Goal: Complete application form: Complete application form

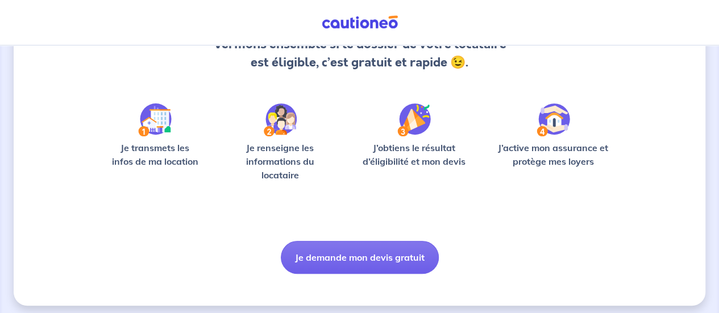
scroll to position [143, 0]
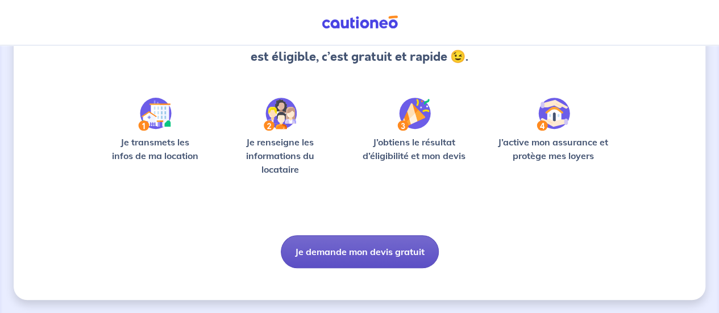
click at [397, 243] on button "Je demande mon devis gratuit" at bounding box center [360, 251] width 158 height 33
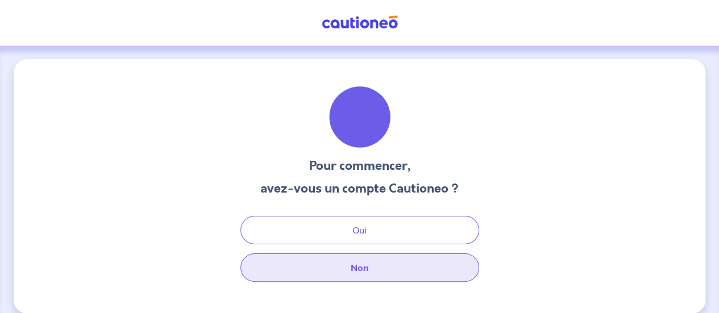
click at [370, 274] on button "Non" at bounding box center [359, 267] width 239 height 28
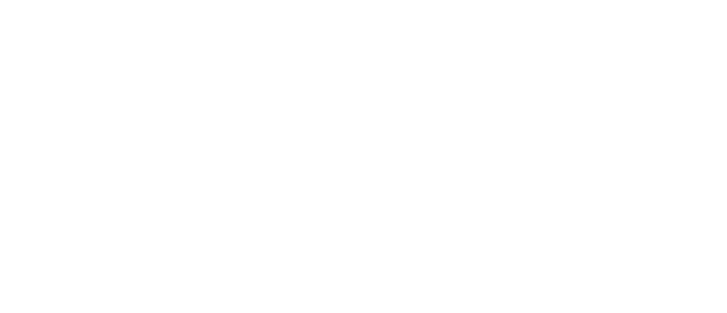
select select "FR"
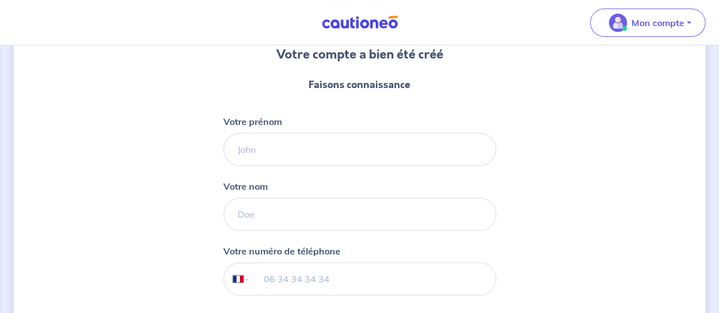
scroll to position [92, 0]
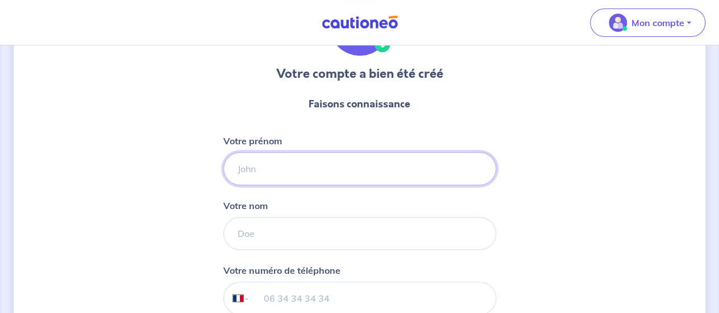
click at [440, 159] on input "Votre prénom" at bounding box center [359, 168] width 273 height 33
type input "[PERSON_NAME]"
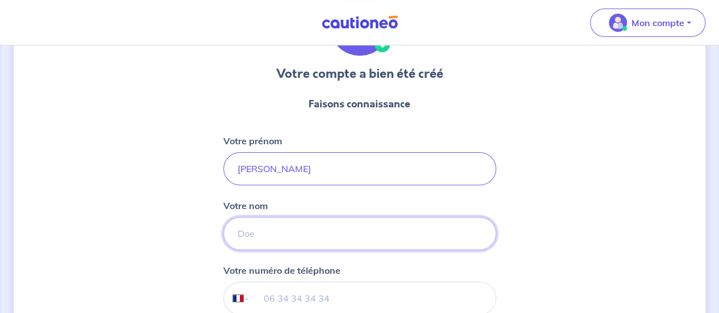
click at [342, 232] on input "Votre nom" at bounding box center [359, 233] width 273 height 33
type input "Barbero-Piantino"
click at [125, 206] on div "Votre compte a bien été créé Faisons connaissance Votre prénom [PERSON_NAME] no…" at bounding box center [359, 198] width 691 height 462
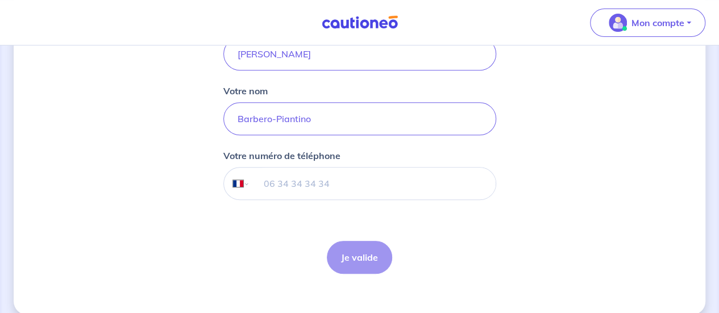
scroll to position [220, 0]
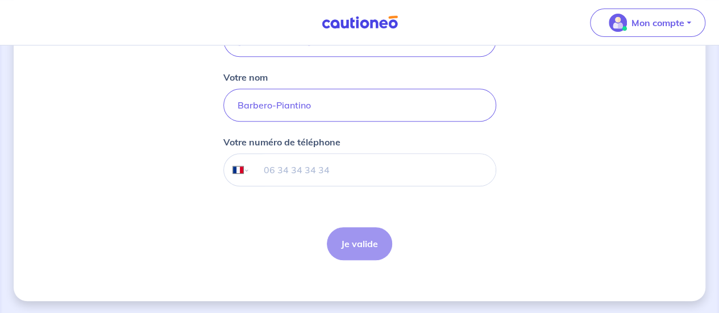
click at [311, 166] on input "tel" at bounding box center [371, 170] width 245 height 32
type input "06 65 36 10 99"
click at [343, 231] on button "Je valide" at bounding box center [359, 243] width 65 height 33
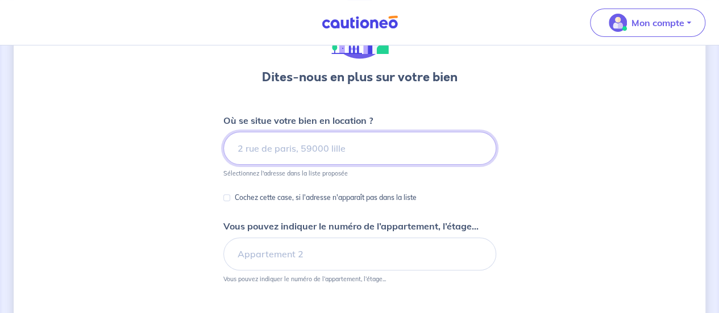
scroll to position [93, 0]
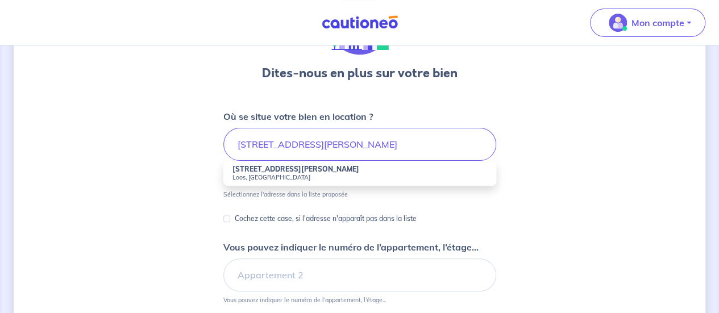
click at [338, 169] on li "[STREET_ADDRESS][PERSON_NAME]" at bounding box center [359, 173] width 273 height 25
type input "[STREET_ADDRESS][PERSON_NAME]"
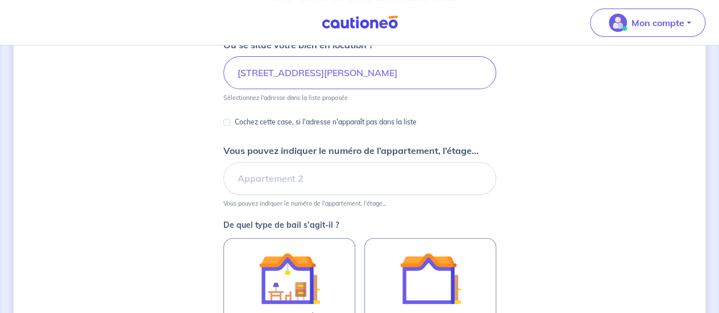
scroll to position [205, 0]
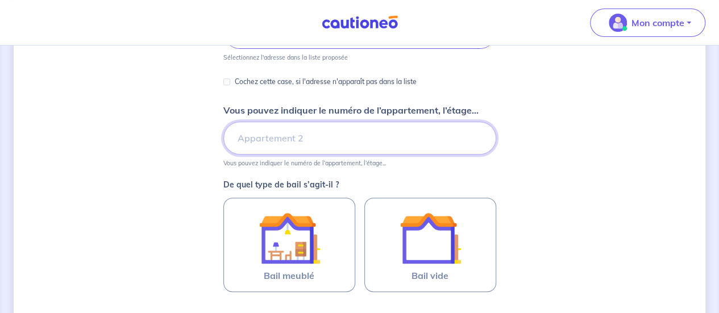
click at [314, 135] on input "Vous pouvez indiquer le numéro de l’appartement, l’étage..." at bounding box center [359, 138] width 273 height 33
type input "Appartement n°2"
click at [575, 157] on div "Dites-nous en plus sur votre bien Où se situe votre bien en location ? [STREET_…" at bounding box center [359, 152] width 691 height 595
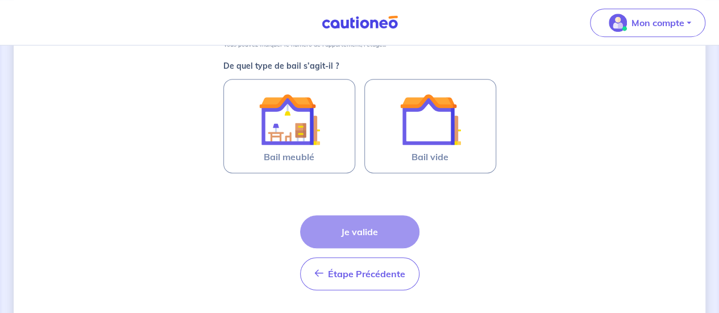
scroll to position [341, 0]
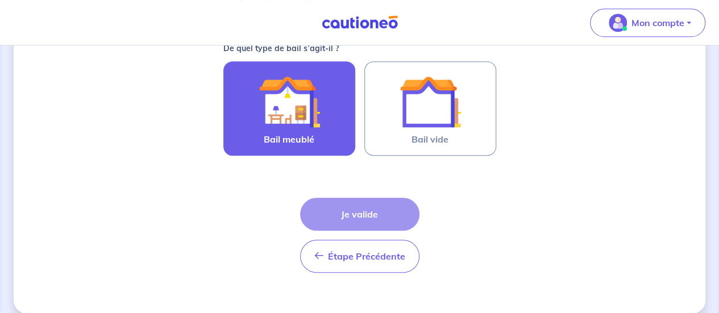
click at [293, 116] on img at bounding box center [288, 101] width 61 height 61
click at [0, 0] on input "Bail meublé" at bounding box center [0, 0] width 0 height 0
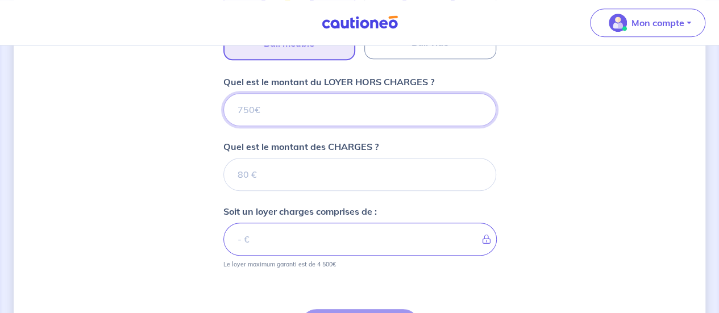
scroll to position [436, 0]
click at [320, 112] on input "Quel est le montant du LOYER HORS CHARGES ?" at bounding box center [359, 110] width 273 height 33
paste input "436.73"
type input "436.73"
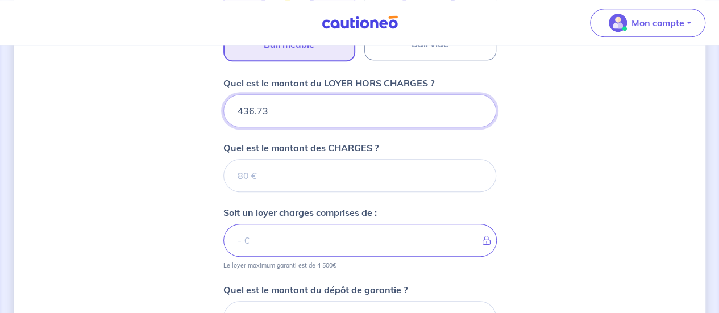
type input "436.73"
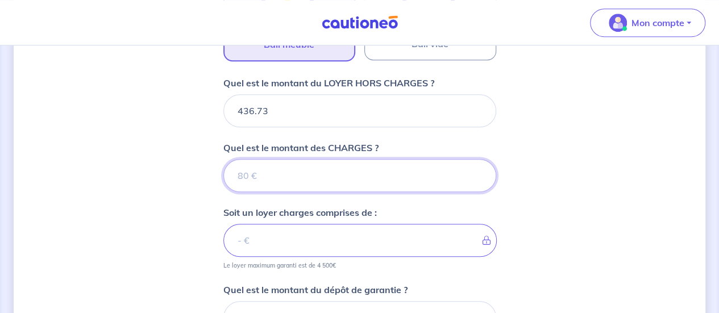
click at [272, 180] on input "Quel est le montant des CHARGES ?" at bounding box center [359, 175] width 273 height 33
type input "4"
type input "440.73"
type input "48"
type input "484.73"
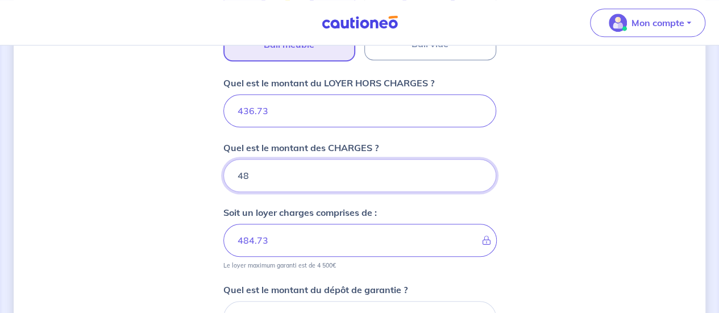
type input "48"
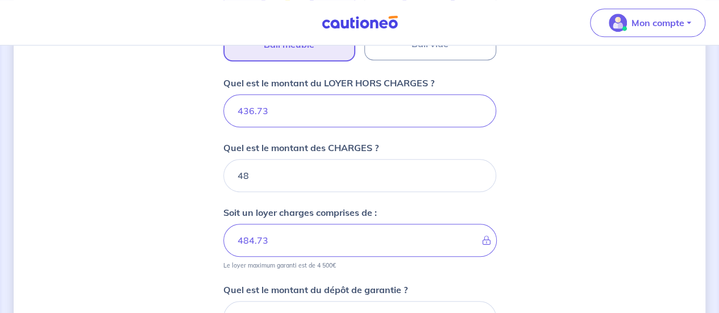
click at [168, 207] on div "Dites-nous en plus sur votre bien Où se situe votre bien en location ? [STREET_…" at bounding box center [359, 63] width 691 height 881
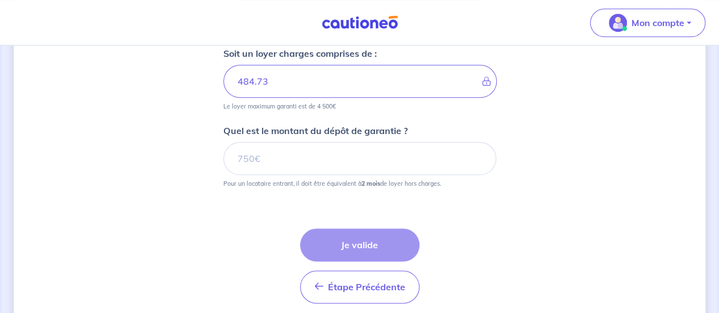
scroll to position [618, 0]
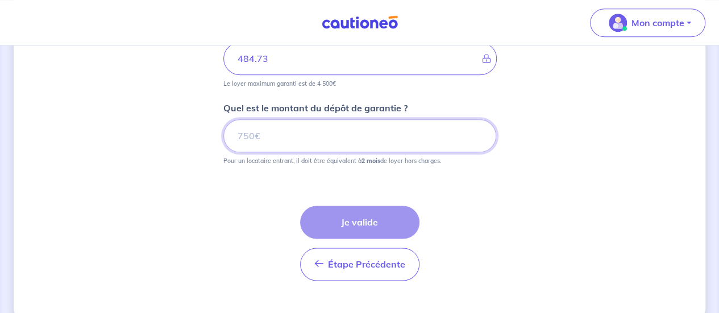
click at [324, 133] on input "Quel est le montant du dépôt de garantie ?" at bounding box center [359, 135] width 273 height 33
paste input "873.46"
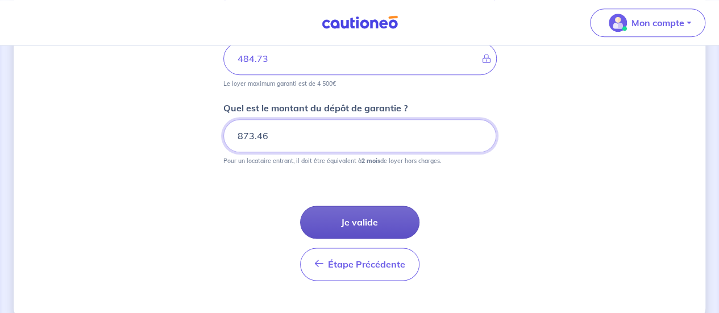
type input "873.46"
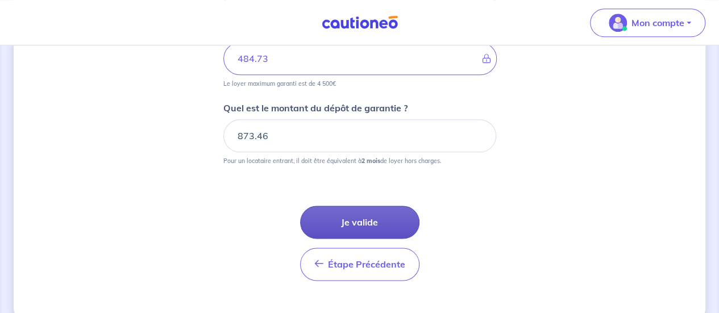
click at [359, 223] on button "Je valide" at bounding box center [359, 222] width 119 height 33
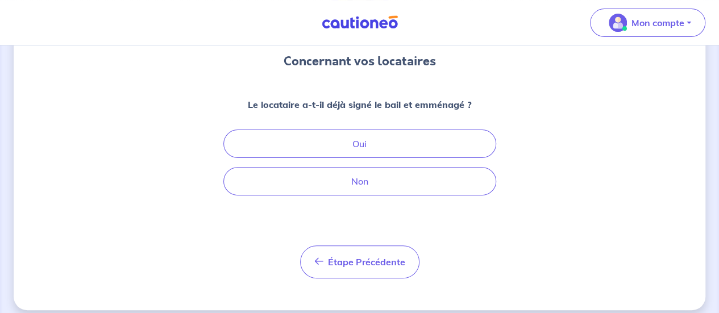
scroll to position [114, 0]
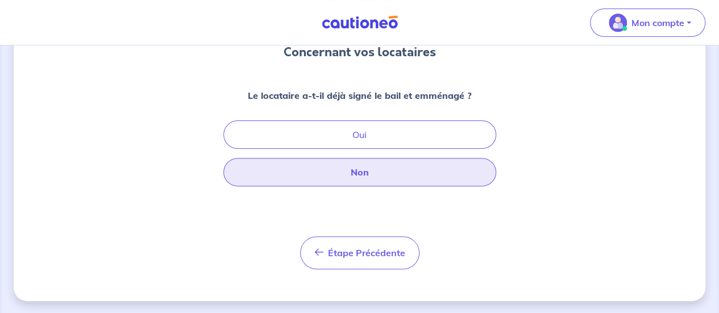
click at [372, 181] on button "Non" at bounding box center [359, 172] width 273 height 28
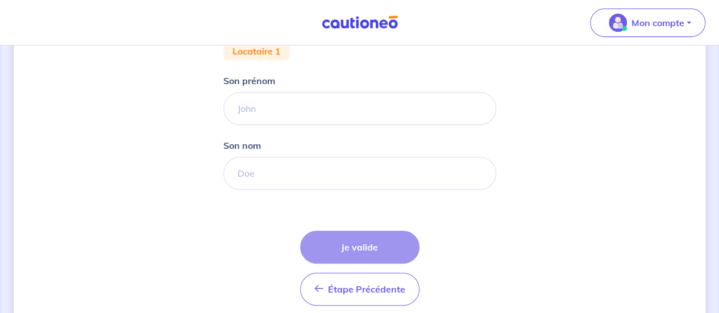
scroll to position [231, 0]
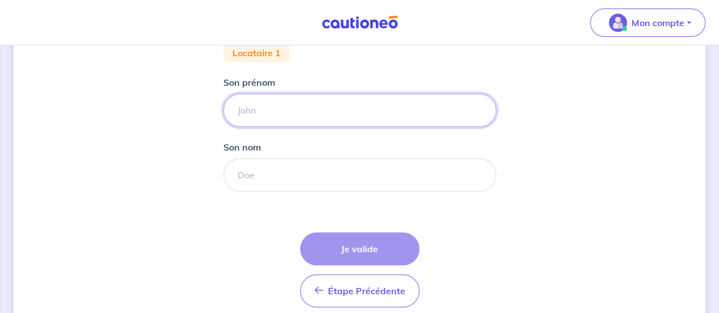
click at [267, 107] on input "Son prénom" at bounding box center [359, 110] width 273 height 33
paste input "ibtissamchikirou"
type input "Ibtissam"
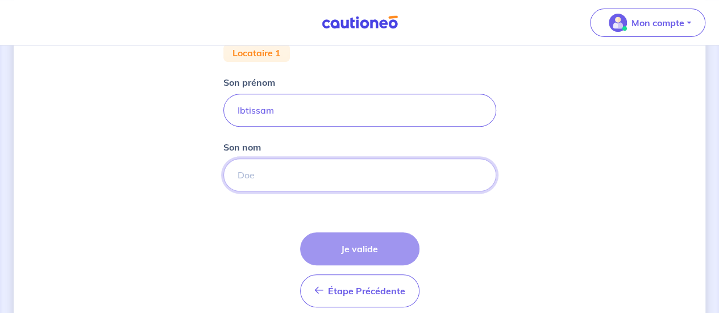
click at [270, 178] on input "Son nom" at bounding box center [359, 174] width 273 height 33
paste input "[PERSON_NAME]"
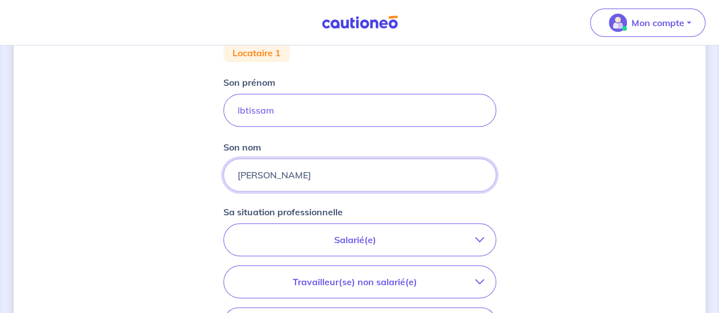
type input "[PERSON_NAME]"
click at [154, 185] on div "Concernant vos locataires 💡 Pour info : nous acceptons les personnes seules, le…" at bounding box center [359, 186] width 691 height 717
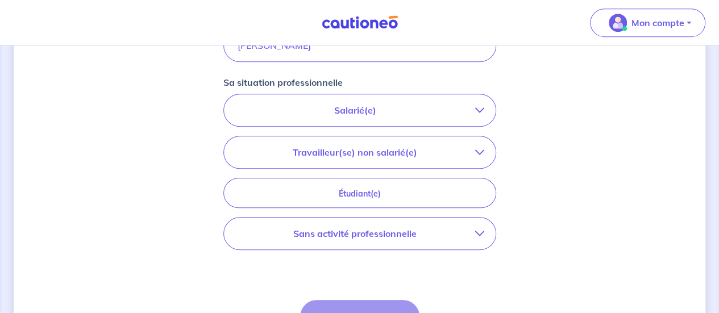
scroll to position [413, 0]
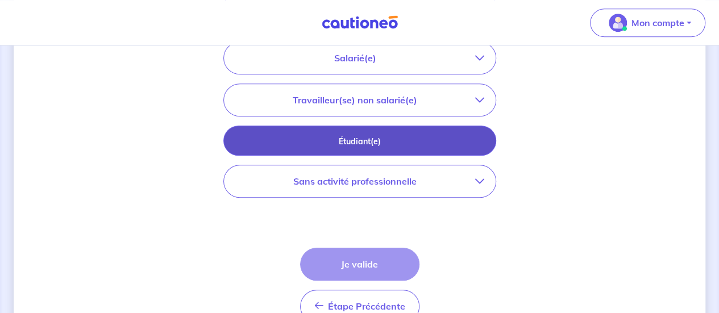
click at [364, 136] on p "Étudiant(e)" at bounding box center [359, 141] width 244 height 12
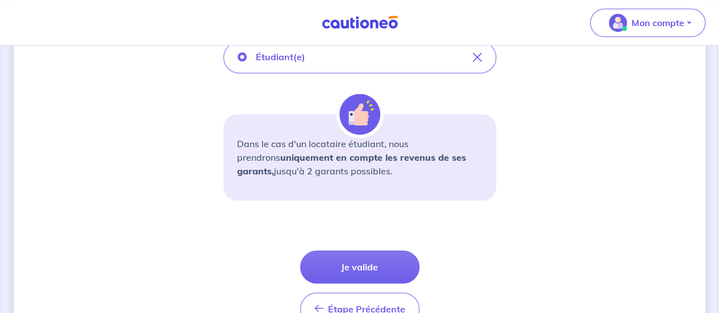
click at [537, 156] on div "Concernant vos locataires 💡 Pour info : nous acceptons les personnes seules, le…" at bounding box center [359, 6] width 691 height 720
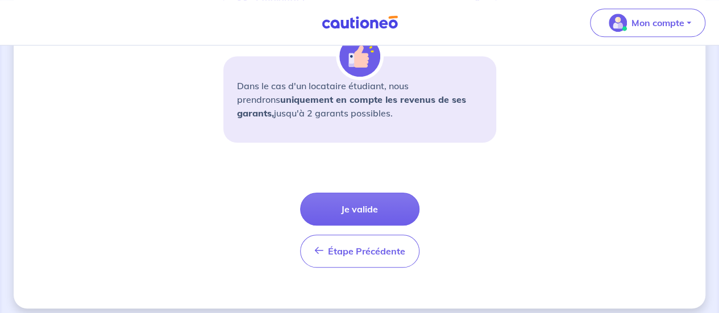
scroll to position [478, 0]
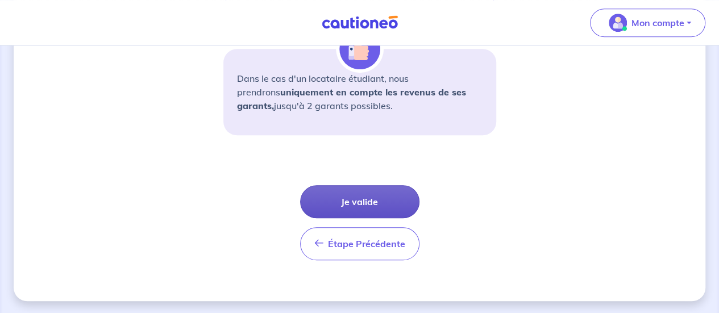
click at [369, 195] on button "Je valide" at bounding box center [359, 201] width 119 height 33
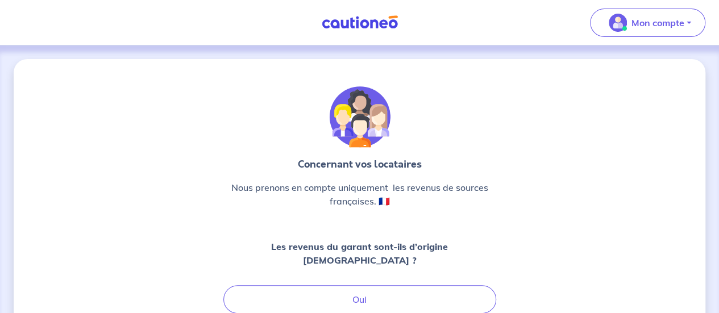
click at [514, 163] on div "Concernant vos locataires Nous prenons en compte uniquement  les revenus de sou…" at bounding box center [359, 262] width 691 height 407
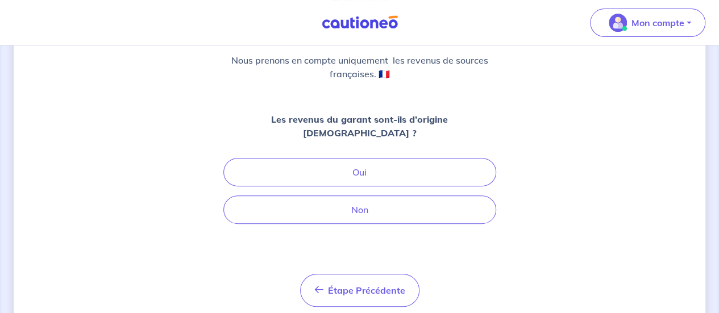
scroll to position [136, 0]
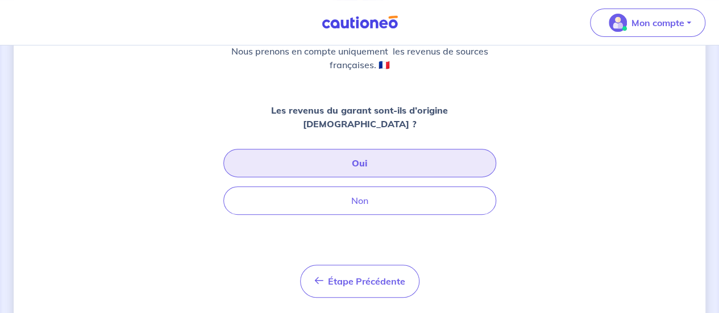
click at [393, 151] on button "Oui" at bounding box center [359, 163] width 273 height 28
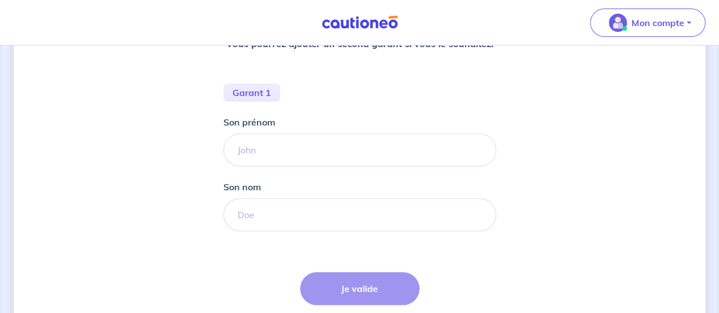
scroll to position [224, 0]
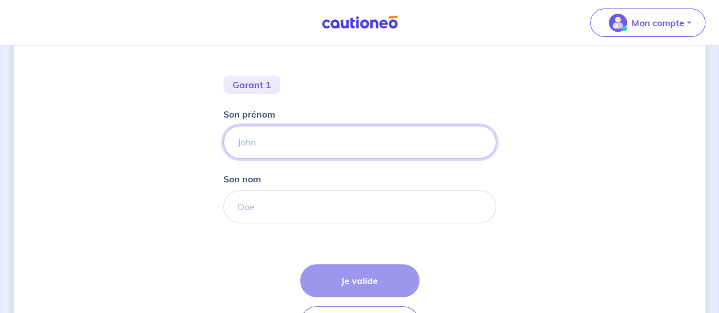
click at [333, 140] on input "Son prénom" at bounding box center [359, 142] width 273 height 33
type input "Hocine"
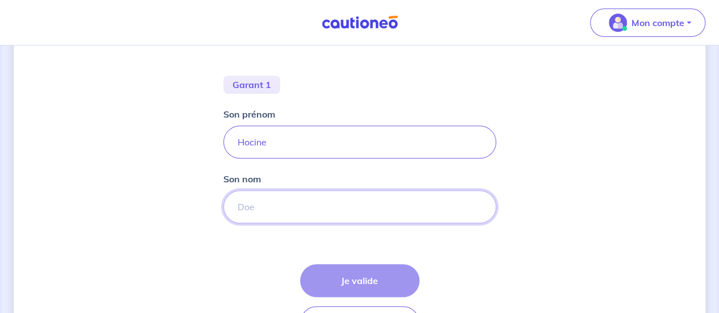
click at [290, 206] on input "Son nom" at bounding box center [359, 206] width 273 height 33
paste input "yadoughi"
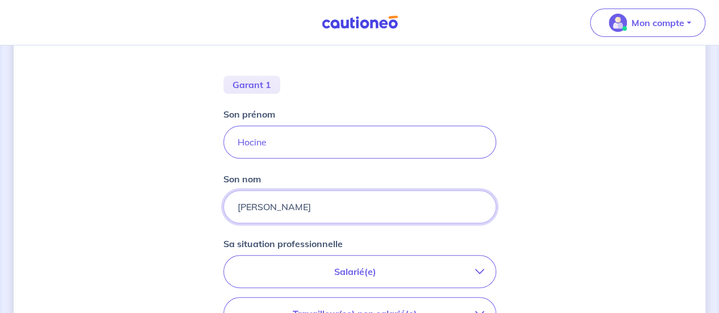
type input "[PERSON_NAME]"
click at [140, 169] on div "Concernant les garants de : [PERSON_NAME] locataire est étudiant, nous allons b…" at bounding box center [359, 186] width 691 height 703
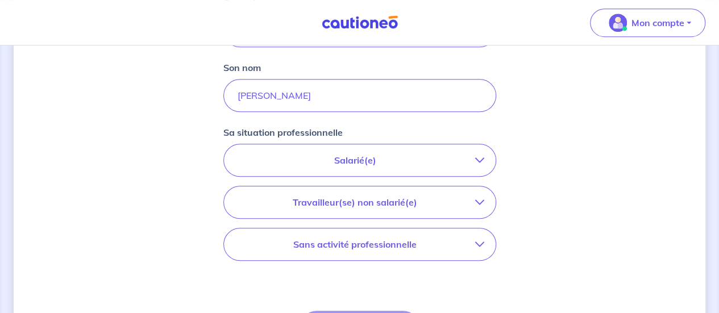
scroll to position [338, 0]
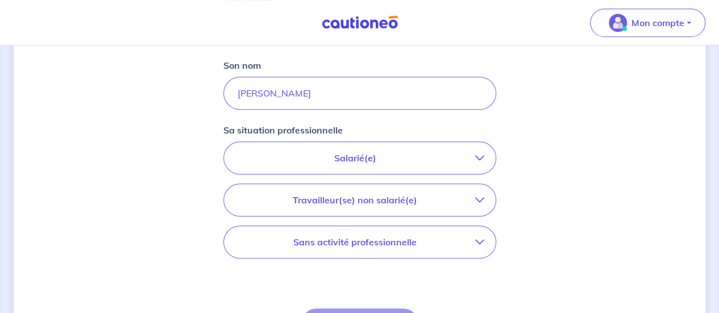
click at [150, 113] on div "Concernant les garants de : [PERSON_NAME] locataire est étudiant, nous allons b…" at bounding box center [359, 72] width 691 height 703
click at [352, 156] on p "Salarié(e)" at bounding box center [355, 158] width 240 height 14
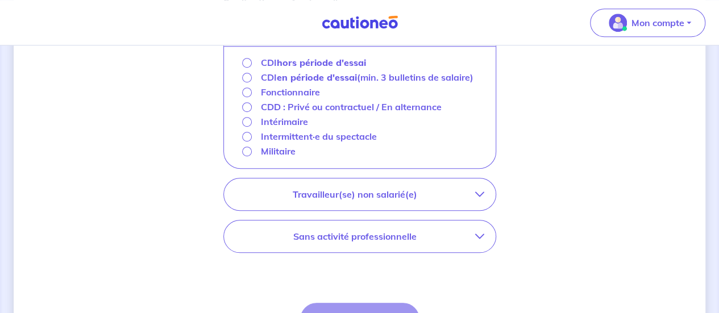
scroll to position [465, 0]
click at [247, 61] on input "CDI hors période d'essai" at bounding box center [247, 64] width 10 height 10
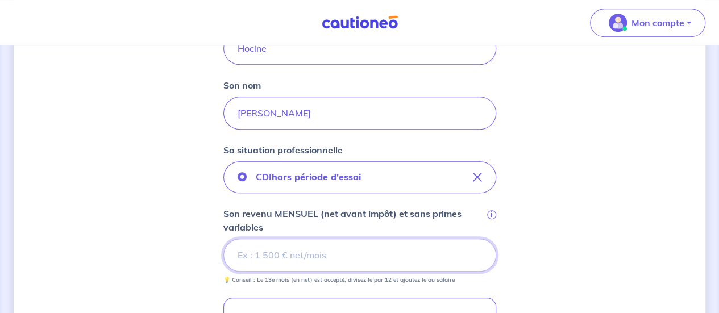
scroll to position [317, 0]
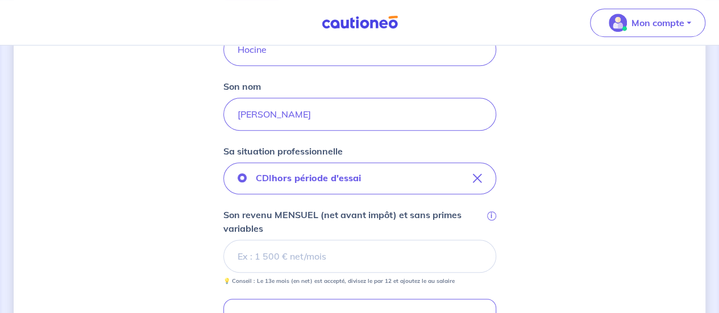
click at [623, 157] on div "Concernant les garants de : [PERSON_NAME] locataire est étudiant, nous allons b…" at bounding box center [359, 155] width 691 height 827
click at [668, 177] on div "Concernant les garants de : [PERSON_NAME] locataire est étudiant, nous allons b…" at bounding box center [359, 155] width 691 height 827
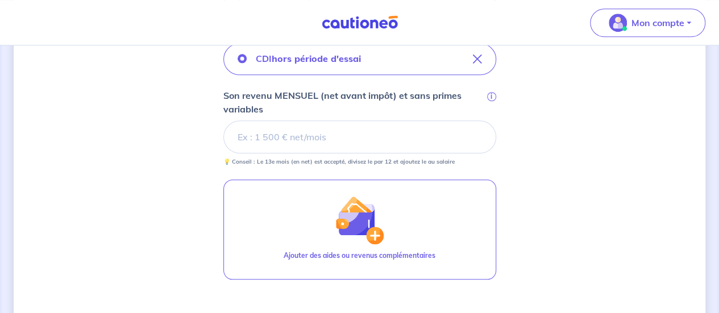
scroll to position [440, 0]
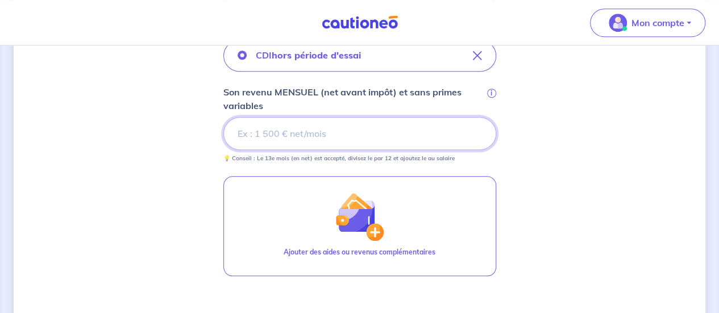
click at [311, 127] on input "Son revenu MENSUEL (net avant impôt) et sans primes variables i" at bounding box center [359, 133] width 273 height 33
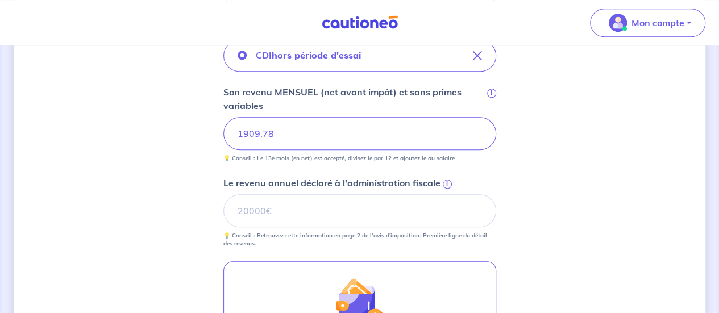
click at [662, 181] on div "Concernant les garants de : [PERSON_NAME] locataire est étudiant, nous allons b…" at bounding box center [359, 75] width 691 height 912
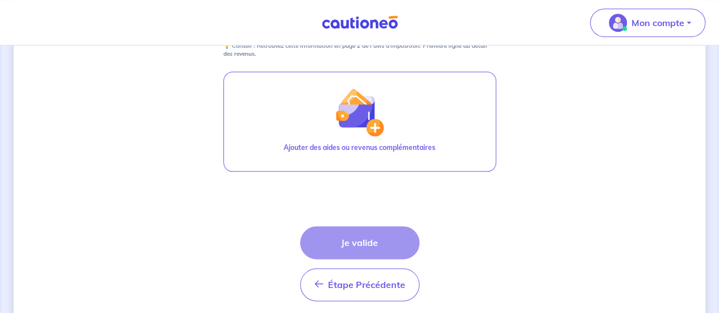
scroll to position [631, 0]
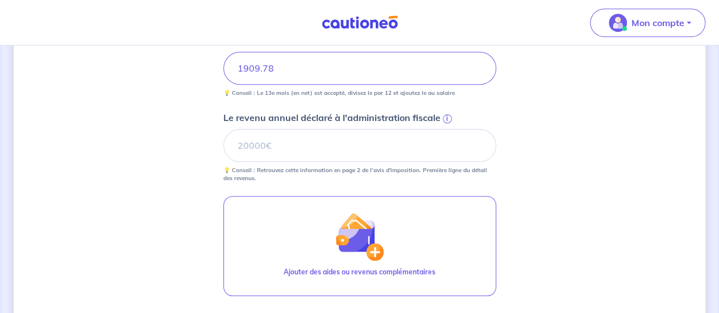
scroll to position [472, 0]
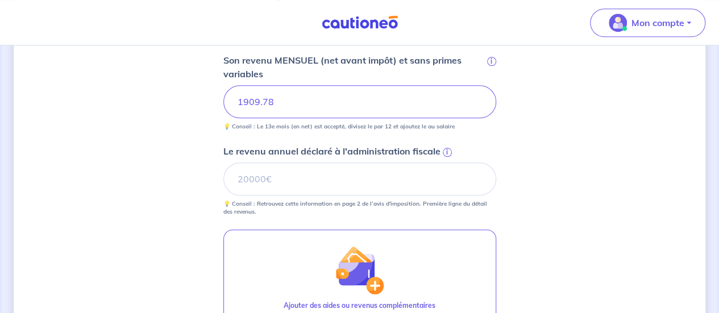
click at [443, 149] on span "i" at bounding box center [447, 152] width 9 height 9
click at [443, 162] on input "Le revenu annuel déclaré à l'administration fiscale i" at bounding box center [359, 178] width 273 height 33
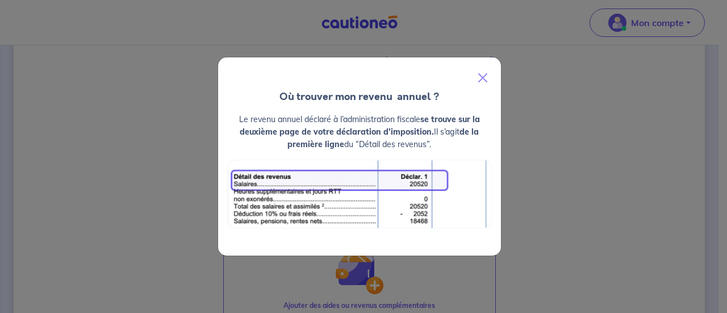
click at [583, 158] on div "Où trouver mon revenu  annuel ? Le revenu annuel déclaré à l’administration fis…" at bounding box center [363, 156] width 727 height 313
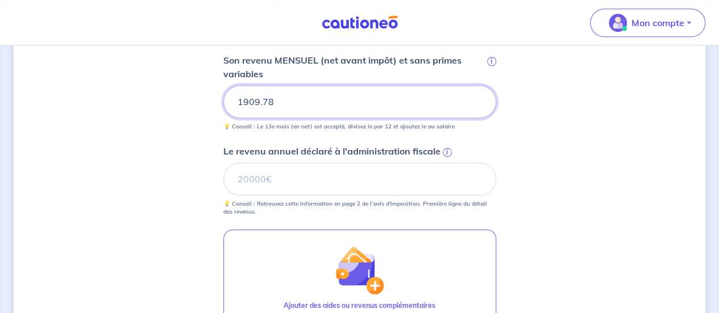
click at [654, 103] on div "Concernant les garants de : [PERSON_NAME] locataire est étudiant, nous allons b…" at bounding box center [359, 44] width 691 height 912
click at [447, 151] on span "i" at bounding box center [447, 152] width 9 height 9
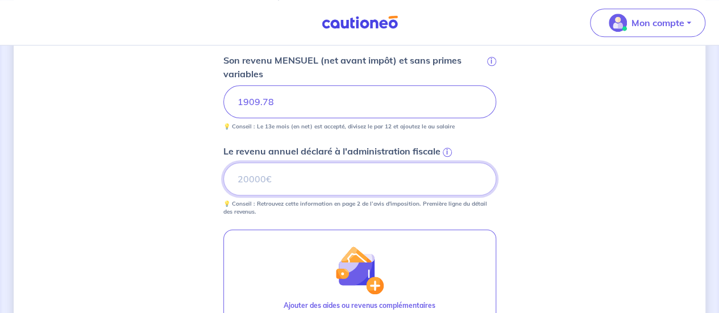
click at [447, 162] on input "Le revenu annuel déclaré à l'administration fiscale i" at bounding box center [359, 178] width 273 height 33
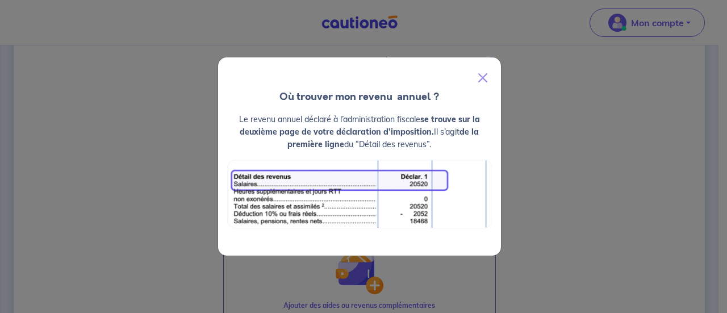
click at [614, 165] on div "Où trouver mon revenu  annuel ? Le revenu annuel déclaré à l’administration fis…" at bounding box center [363, 156] width 727 height 313
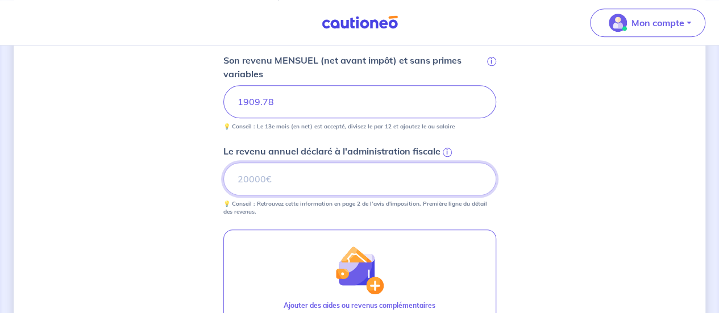
click at [289, 183] on input "Le revenu annuel déclaré à l'administration fiscale i" at bounding box center [359, 178] width 273 height 33
type input "28924"
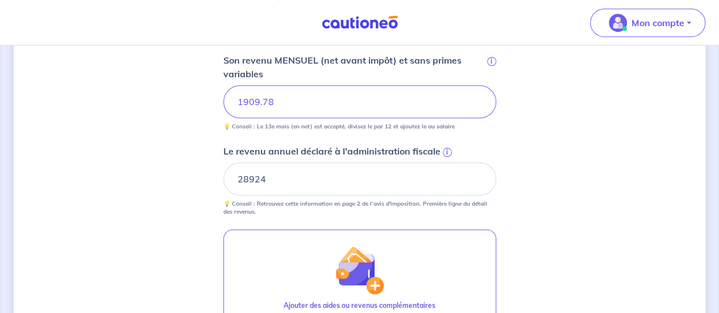
click at [615, 189] on div "Concernant les garants de : [PERSON_NAME] locataire est étudiant, nous allons b…" at bounding box center [359, 44] width 691 height 912
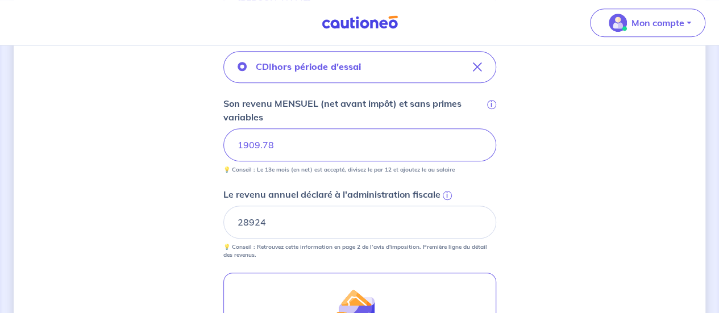
scroll to position [426, 0]
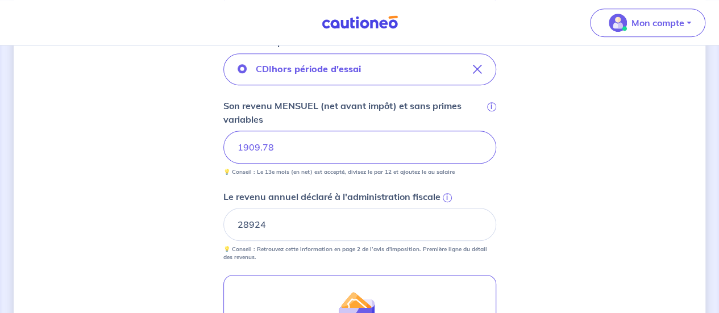
click at [617, 177] on div "Concernant les garants de : [PERSON_NAME] locataire est étudiant, nous allons b…" at bounding box center [359, 89] width 691 height 912
click at [314, 153] on input "1909.78" at bounding box center [359, 147] width 273 height 33
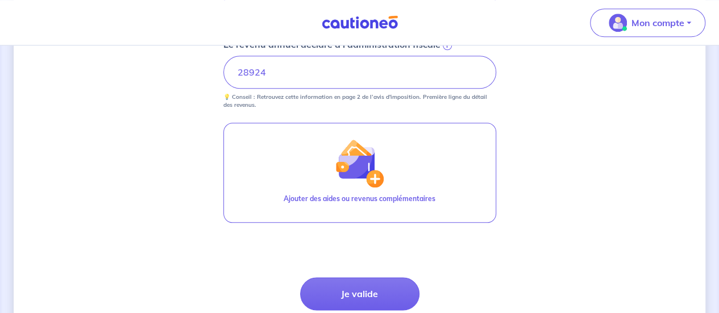
scroll to position [669, 0]
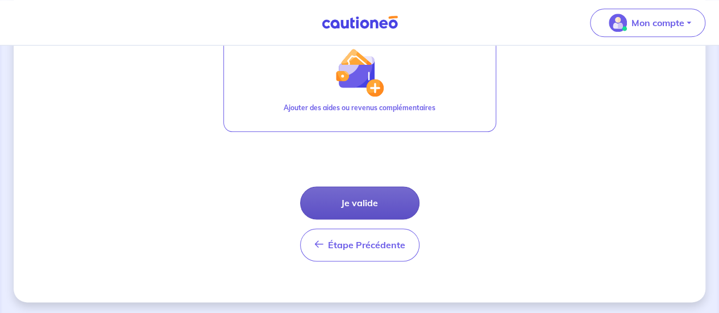
click at [364, 190] on button "Je valide" at bounding box center [359, 202] width 119 height 33
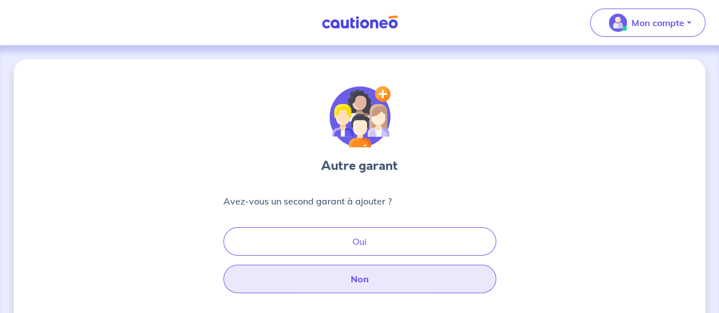
click at [443, 285] on button "Non" at bounding box center [359, 279] width 273 height 28
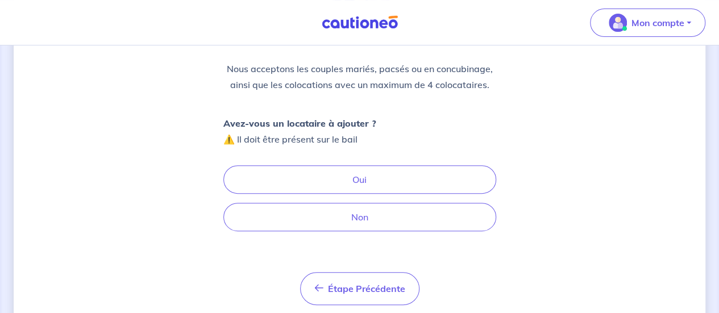
scroll to position [131, 0]
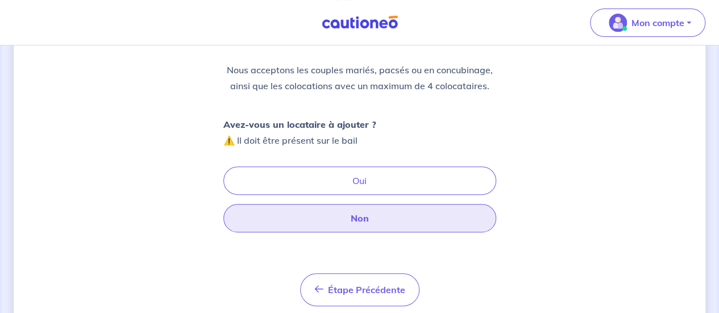
click at [364, 220] on button "Non" at bounding box center [359, 218] width 273 height 28
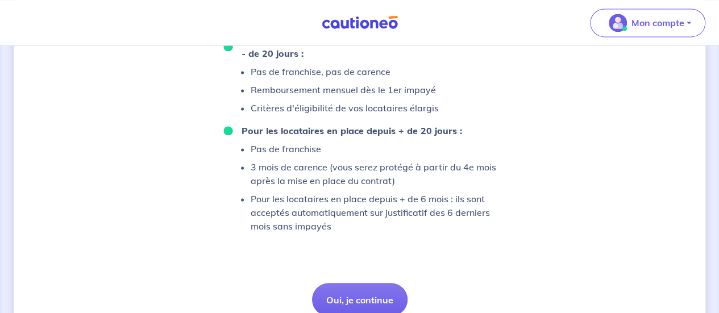
scroll to position [875, 0]
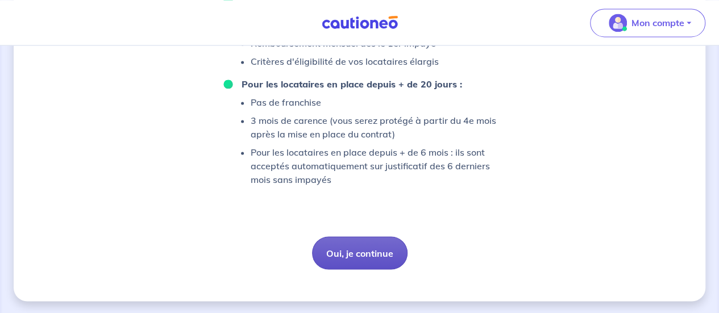
click at [360, 253] on button "Oui, je continue" at bounding box center [359, 252] width 95 height 33
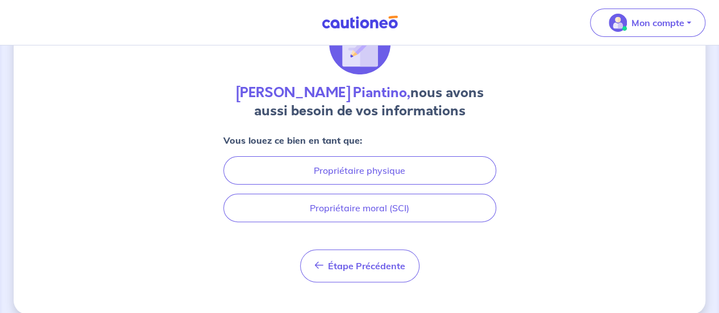
scroll to position [86, 0]
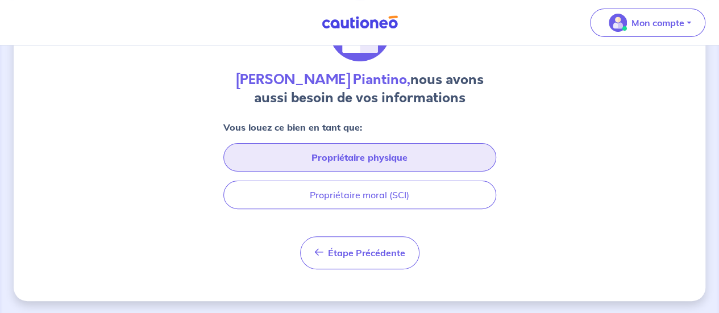
click at [365, 157] on button "Propriétaire physique" at bounding box center [359, 157] width 273 height 28
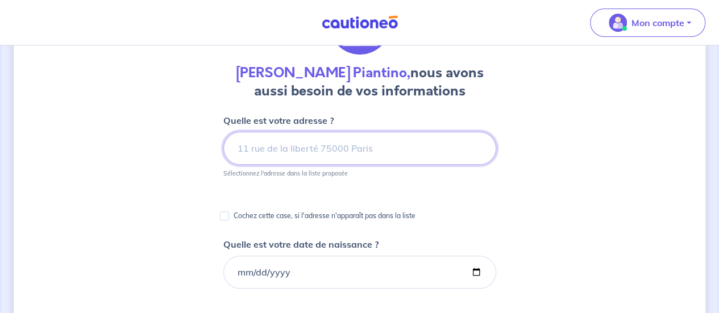
scroll to position [96, 0]
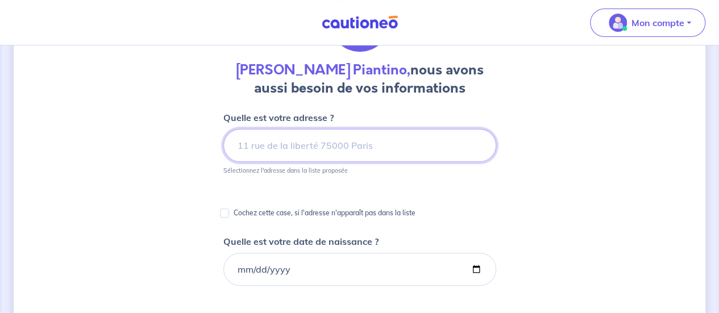
click at [386, 155] on input at bounding box center [359, 145] width 273 height 33
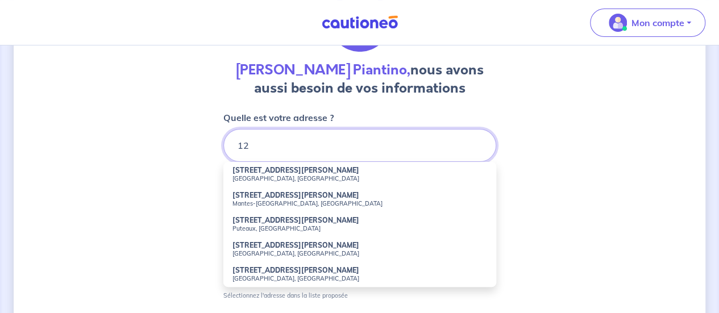
type input "1"
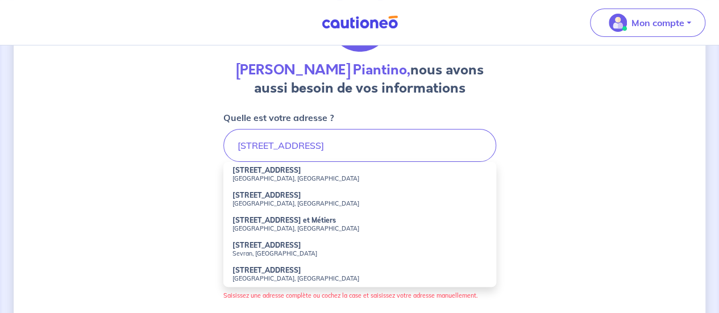
click at [287, 172] on strong "[STREET_ADDRESS]" at bounding box center [266, 170] width 69 height 9
type input "[STREET_ADDRESS]"
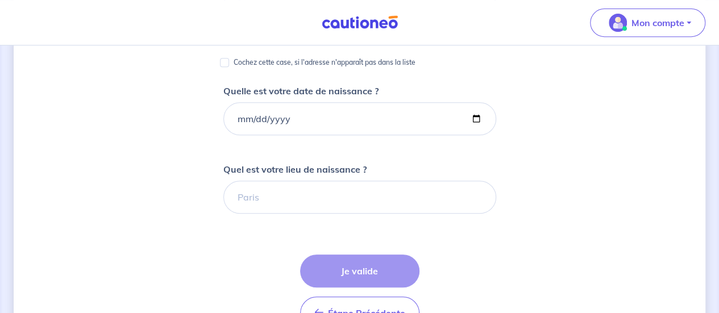
scroll to position [260, 0]
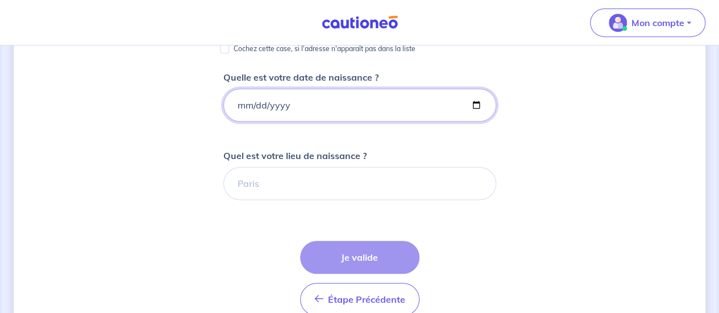
click at [259, 99] on input "Quelle est votre date de naissance ?" at bounding box center [359, 105] width 273 height 33
click at [237, 104] on input "Quelle est votre date de naissance ?" at bounding box center [359, 105] width 273 height 33
type input "[DATE]"
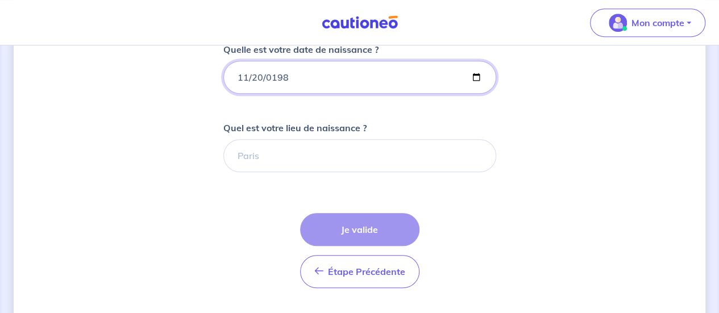
scroll to position [286, 0]
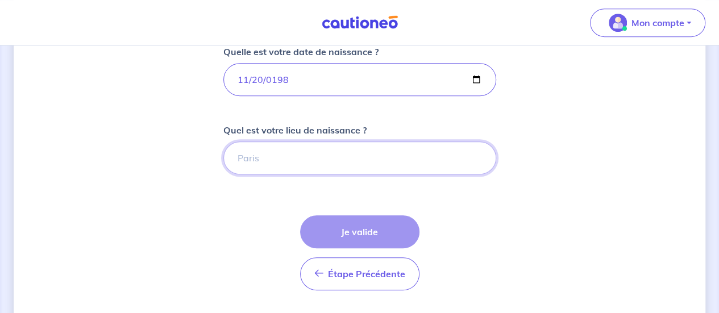
click at [318, 164] on input "Quel est votre lieu de naissance ?" at bounding box center [359, 157] width 273 height 33
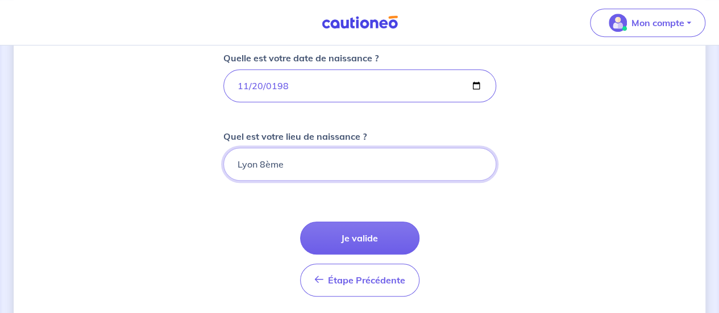
scroll to position [282, 0]
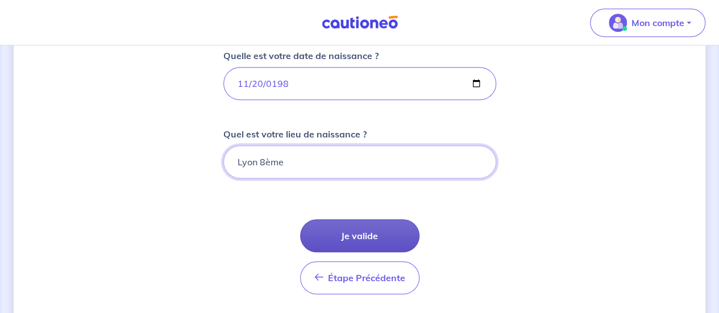
type input "Lyon 8ème"
click at [374, 230] on button "Je valide" at bounding box center [359, 235] width 119 height 33
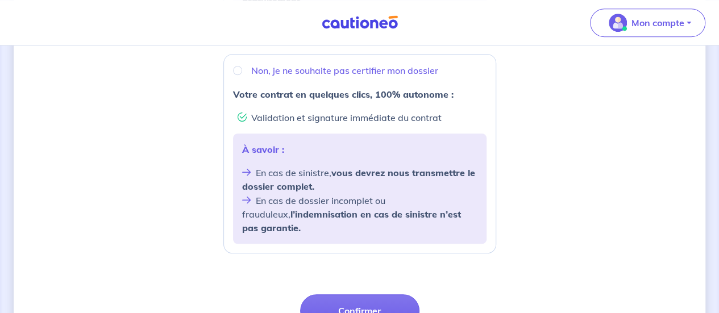
scroll to position [441, 0]
click at [240, 68] on input "Non, je ne souhaite pas certifier mon dossier" at bounding box center [237, 69] width 9 height 9
radio input "true"
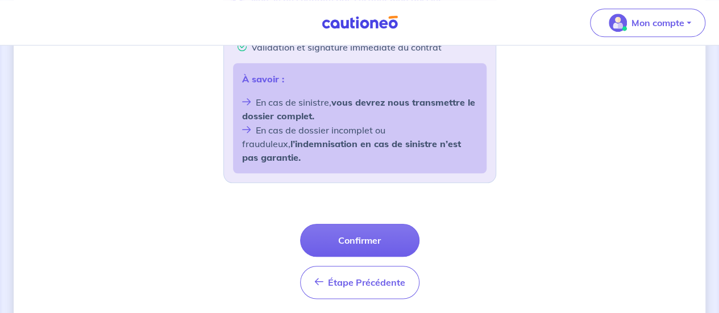
scroll to position [519, 0]
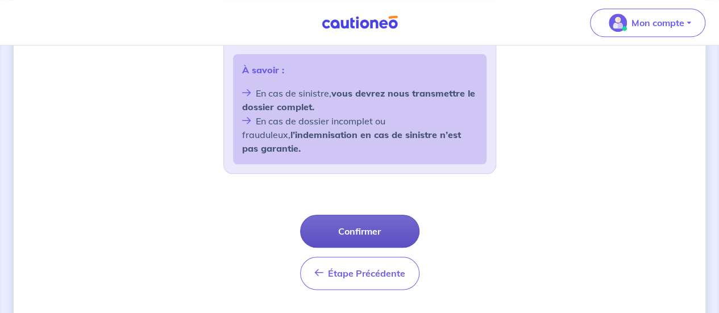
click at [389, 218] on button "Confirmer" at bounding box center [359, 231] width 119 height 33
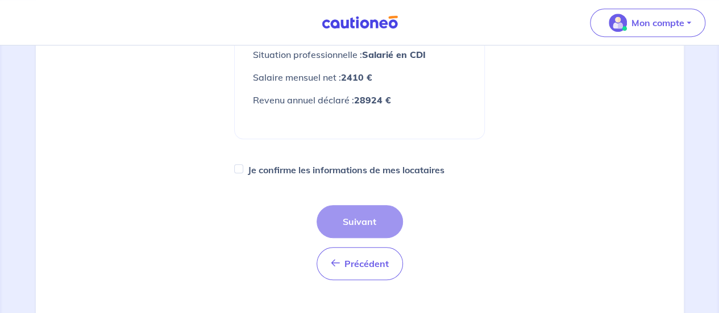
scroll to position [282, 0]
click at [239, 170] on input "Je confirme les informations de mes locataires" at bounding box center [238, 168] width 9 height 9
checkbox input "true"
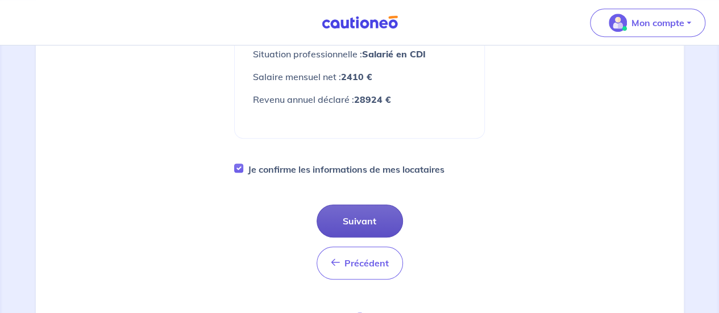
click at [358, 206] on button "Suivant" at bounding box center [359, 221] width 86 height 33
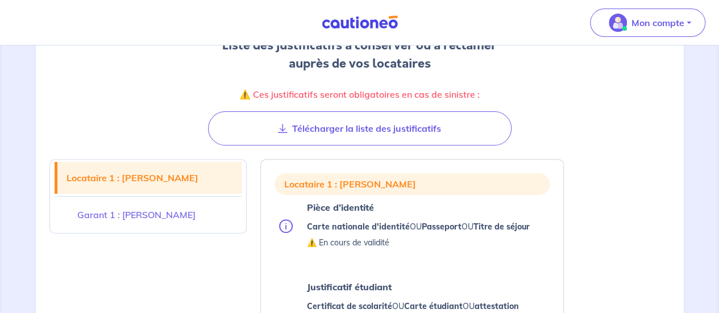
scroll to position [165, 0]
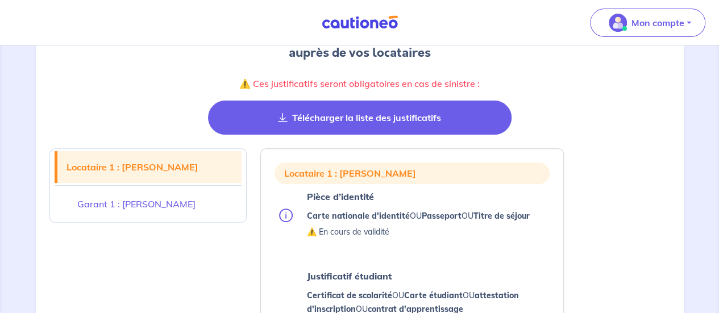
click at [334, 122] on button "Télécharger la liste des justificatifs" at bounding box center [359, 118] width 303 height 34
